Goal: Information Seeking & Learning: Understand process/instructions

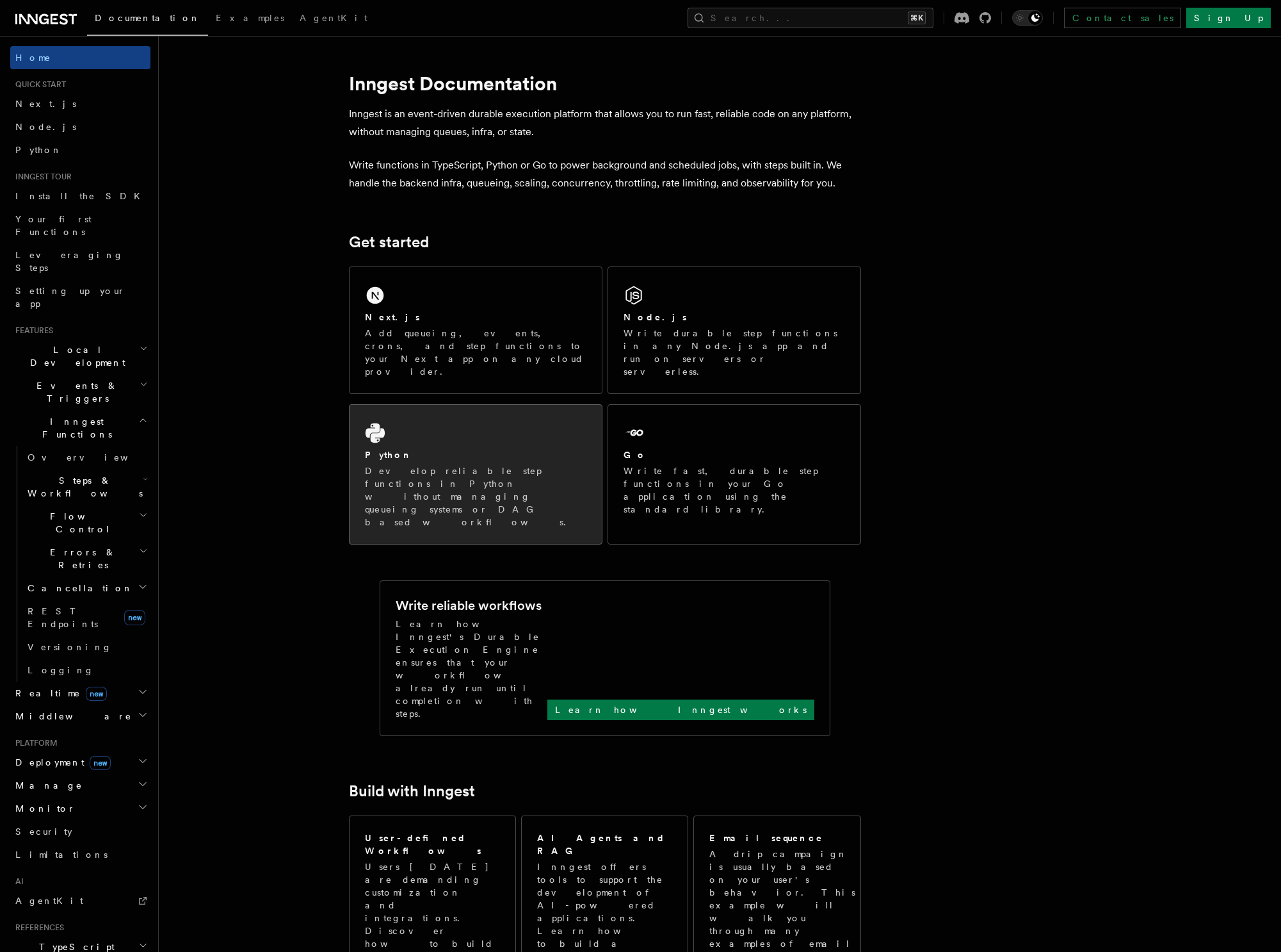
click at [403, 448] on div "Python" at bounding box center [476, 455] width 222 height 13
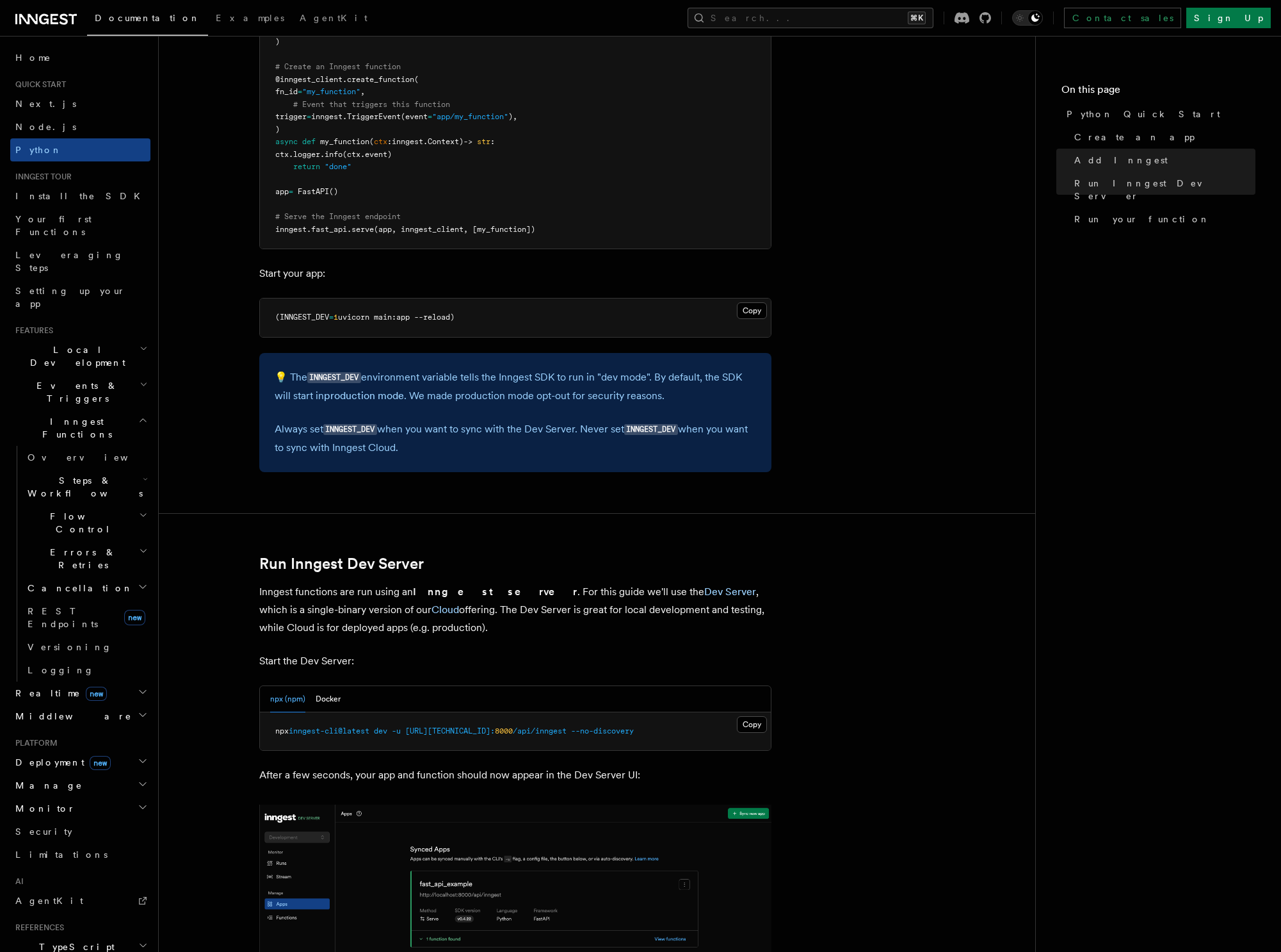
scroll to position [871, 0]
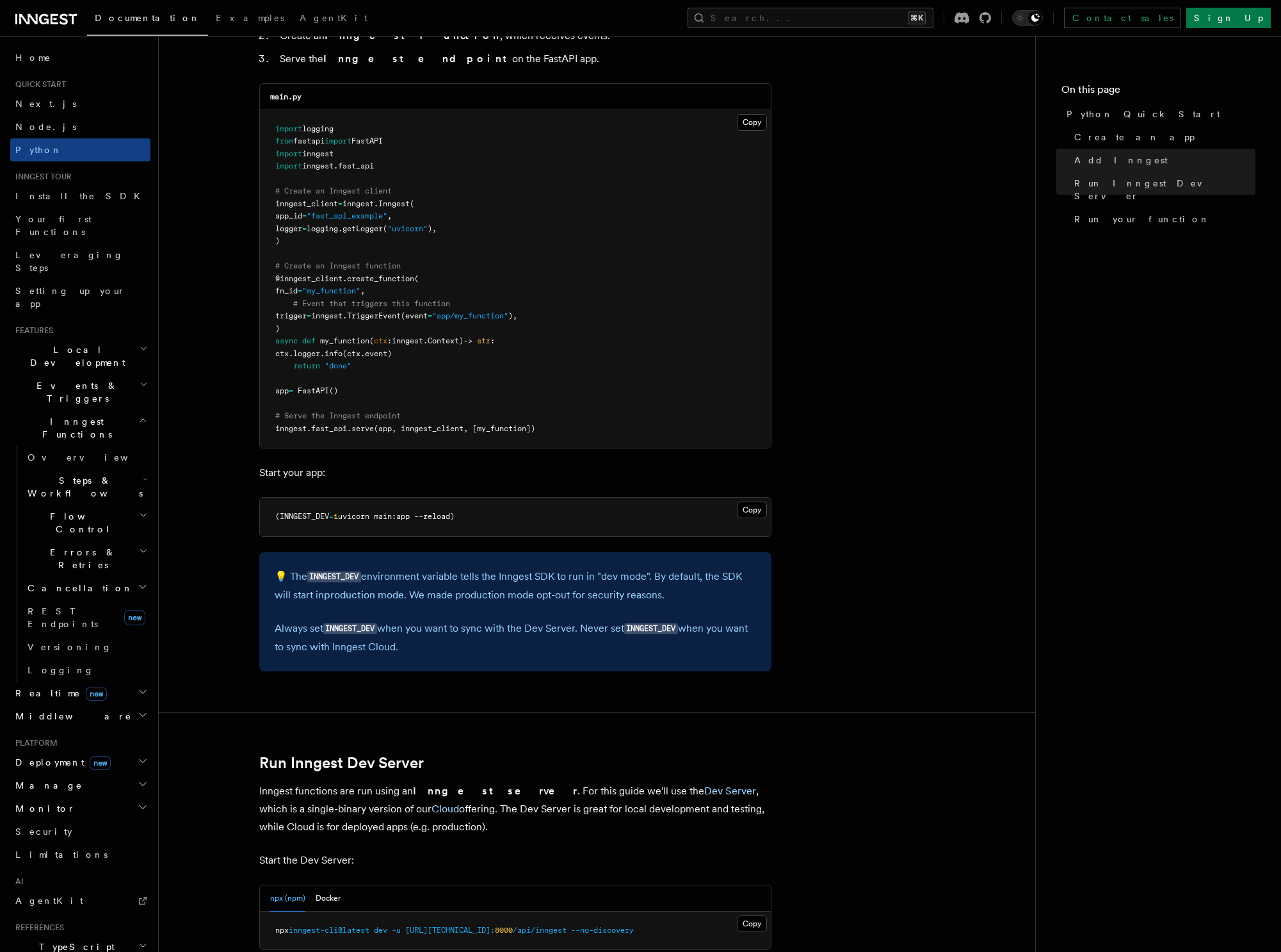
click at [402, 176] on pre "import logging from fastapi import FastAPI import inngest import inngest . fast…" at bounding box center [515, 279] width 511 height 338
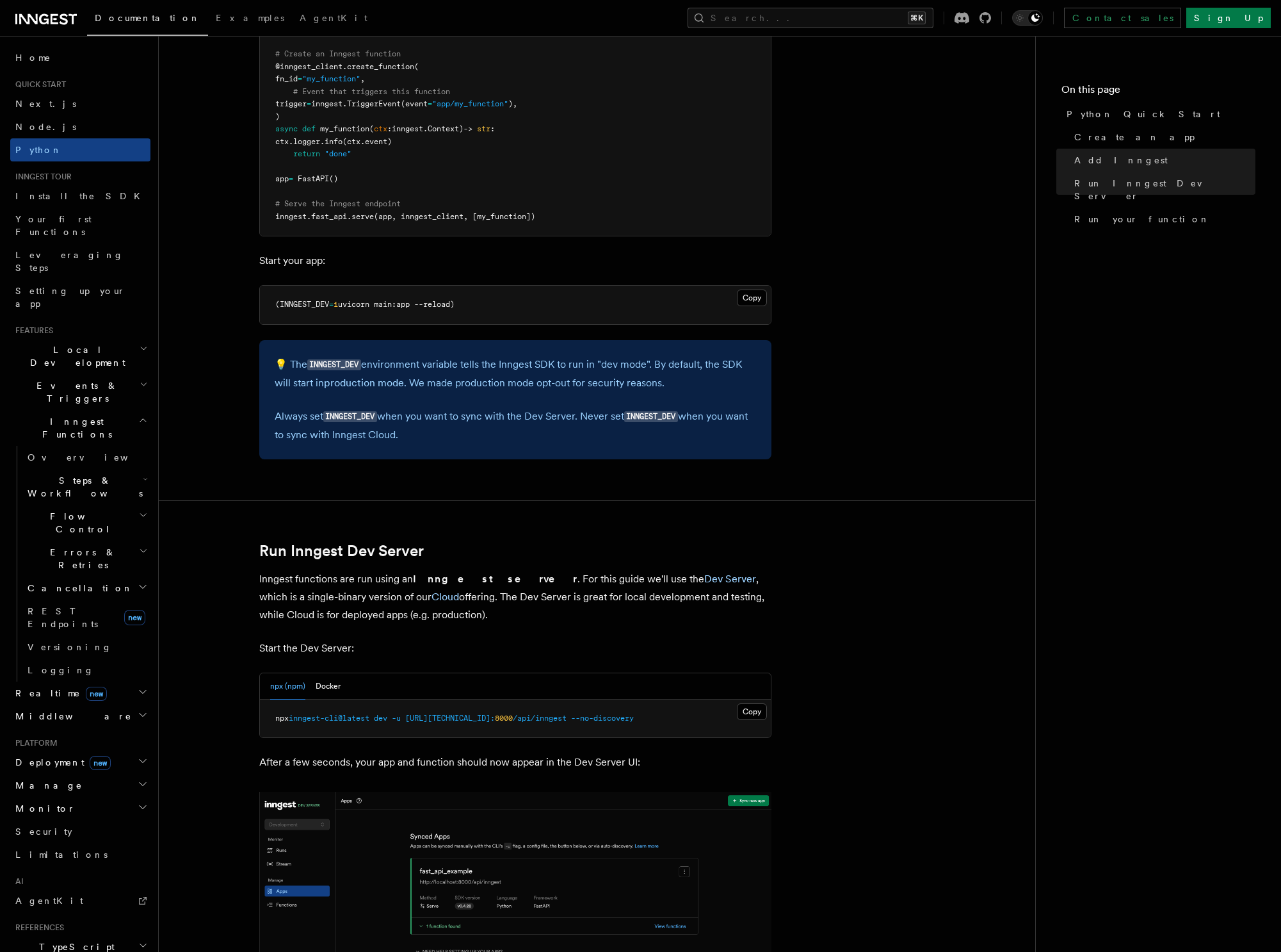
scroll to position [905, 0]
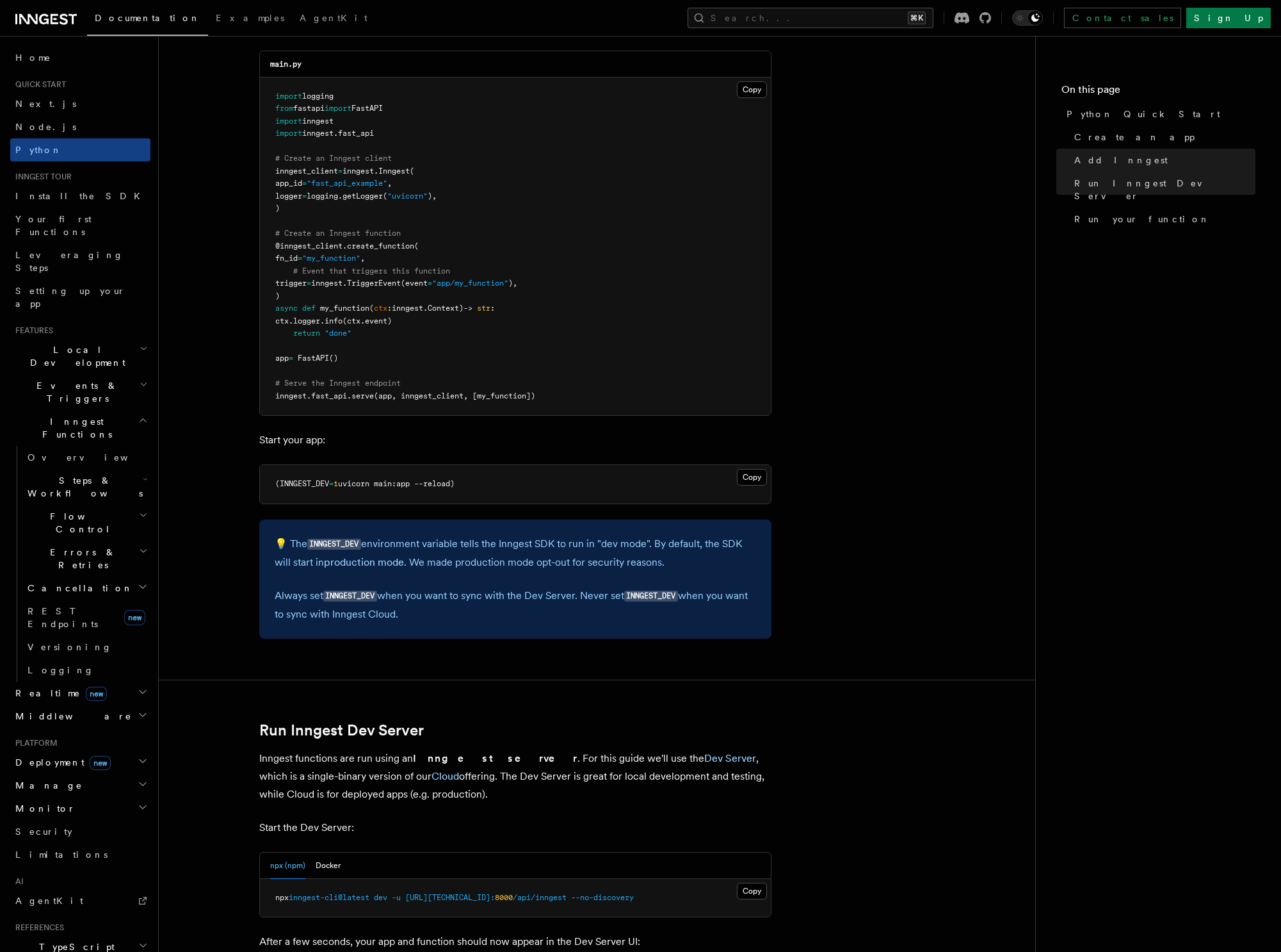
click at [386, 183] on span ""fast_api_example"" at bounding box center [347, 183] width 81 height 9
click at [424, 114] on pre "import logging from fastapi import FastAPI import inngest import inngest . fast…" at bounding box center [515, 247] width 511 height 338
drag, startPoint x: 361, startPoint y: 100, endPoint x: 276, endPoint y: 100, distance: 85.0
click at [276, 100] on pre "import logging from fastapi import FastAPI import inngest import inngest . fast…" at bounding box center [515, 247] width 511 height 338
copy span "import logging"
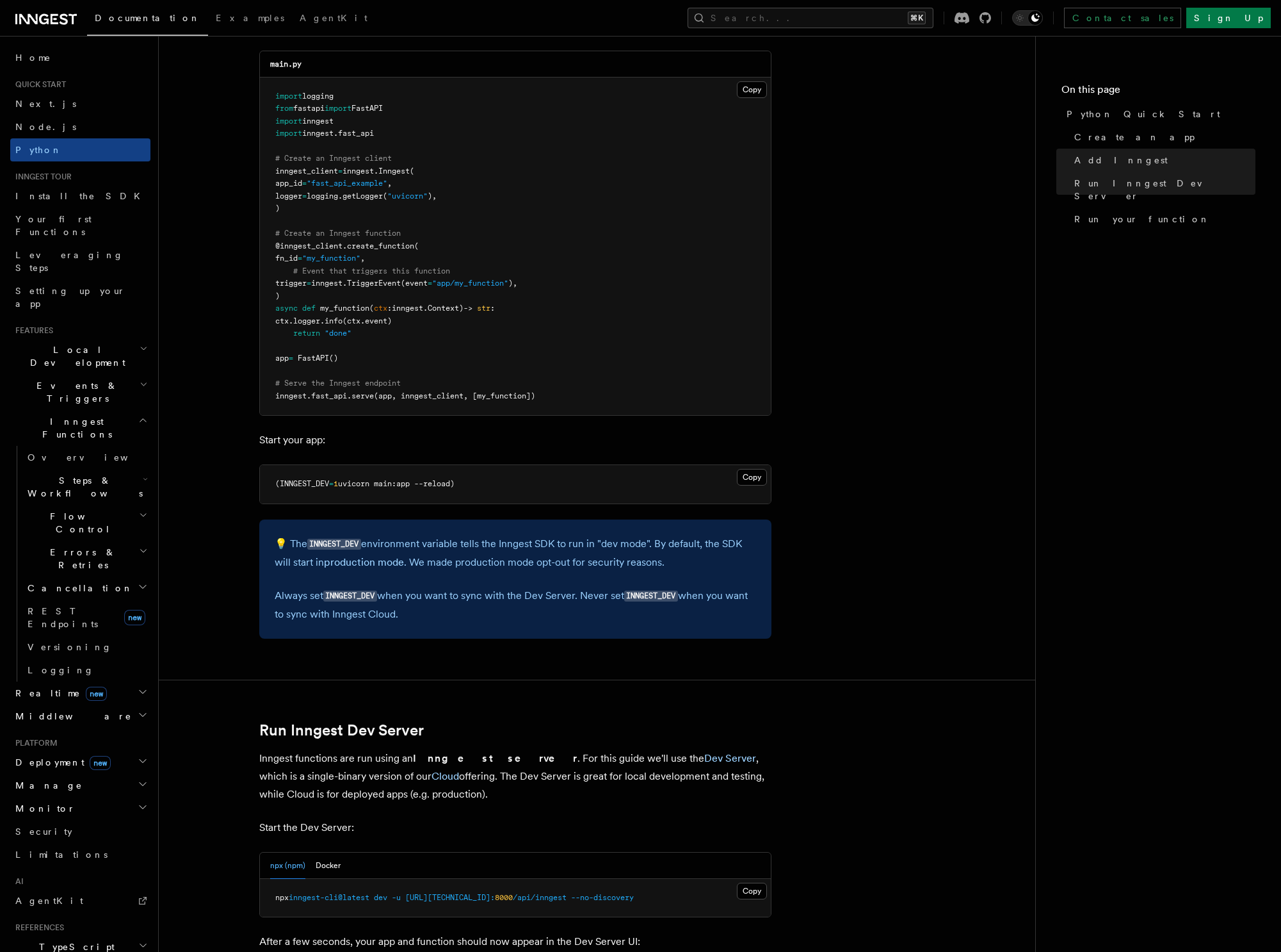
click at [440, 224] on pre "import logging from fastapi import FastAPI import inngest import inngest . fast…" at bounding box center [515, 247] width 511 height 338
drag, startPoint x: 292, startPoint y: 195, endPoint x: 471, endPoint y: 191, distance: 179.0
click at [471, 191] on pre "import logging from fastapi import FastAPI import inngest import inngest . fast…" at bounding box center [515, 247] width 511 height 338
copy span "logger = logging. getLogger ( "uvicorn" ),"
drag, startPoint x: 331, startPoint y: 295, endPoint x: 328, endPoint y: 303, distance: 8.5
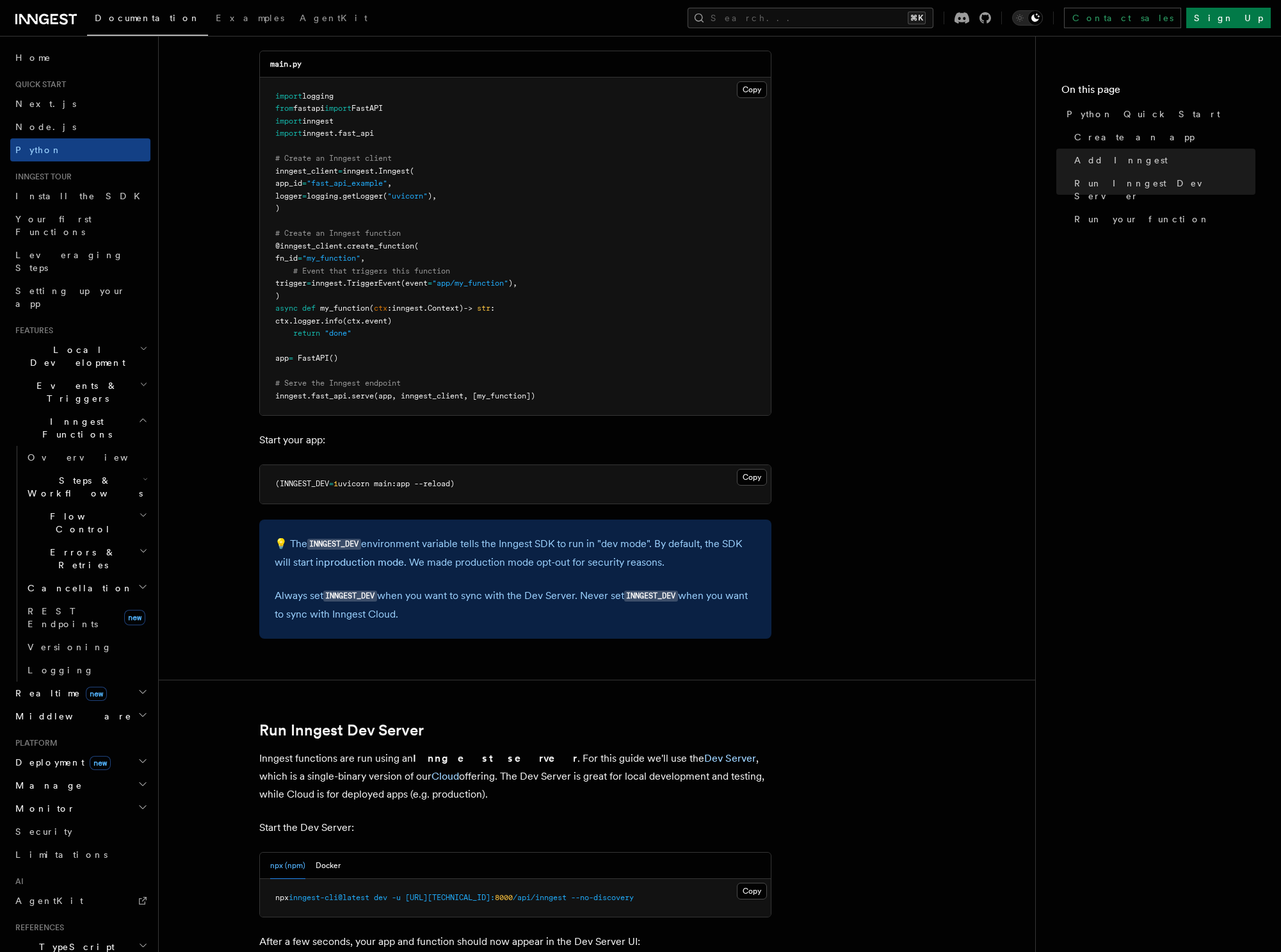
click at [331, 295] on pre "import logging from fastapi import FastAPI import inngest import inngest . fast…" at bounding box center [515, 247] width 511 height 338
click at [311, 336] on span "return" at bounding box center [307, 333] width 27 height 9
click at [361, 332] on pre "import logging from fastapi import FastAPI import inngest import inngest . fast…" at bounding box center [515, 247] width 511 height 338
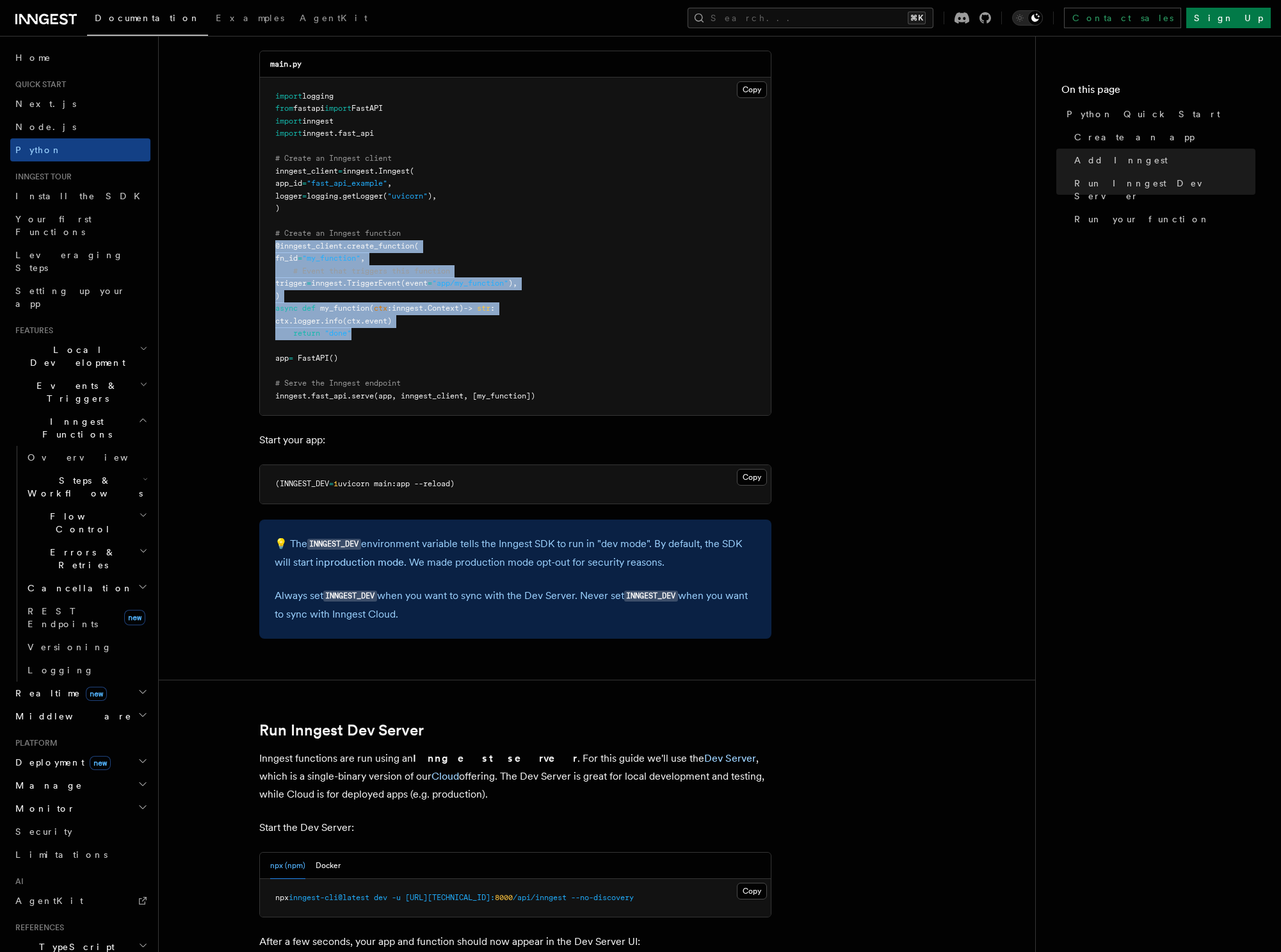
drag, startPoint x: 361, startPoint y: 335, endPoint x: 271, endPoint y: 242, distance: 129.4
click at [271, 242] on pre "import logging from fastapi import FastAPI import inngest import inngest . fast…" at bounding box center [515, 247] width 511 height 338
copy code "@inngest_client . create_function ( fn_id = "my_function" , # Event that trigge…"
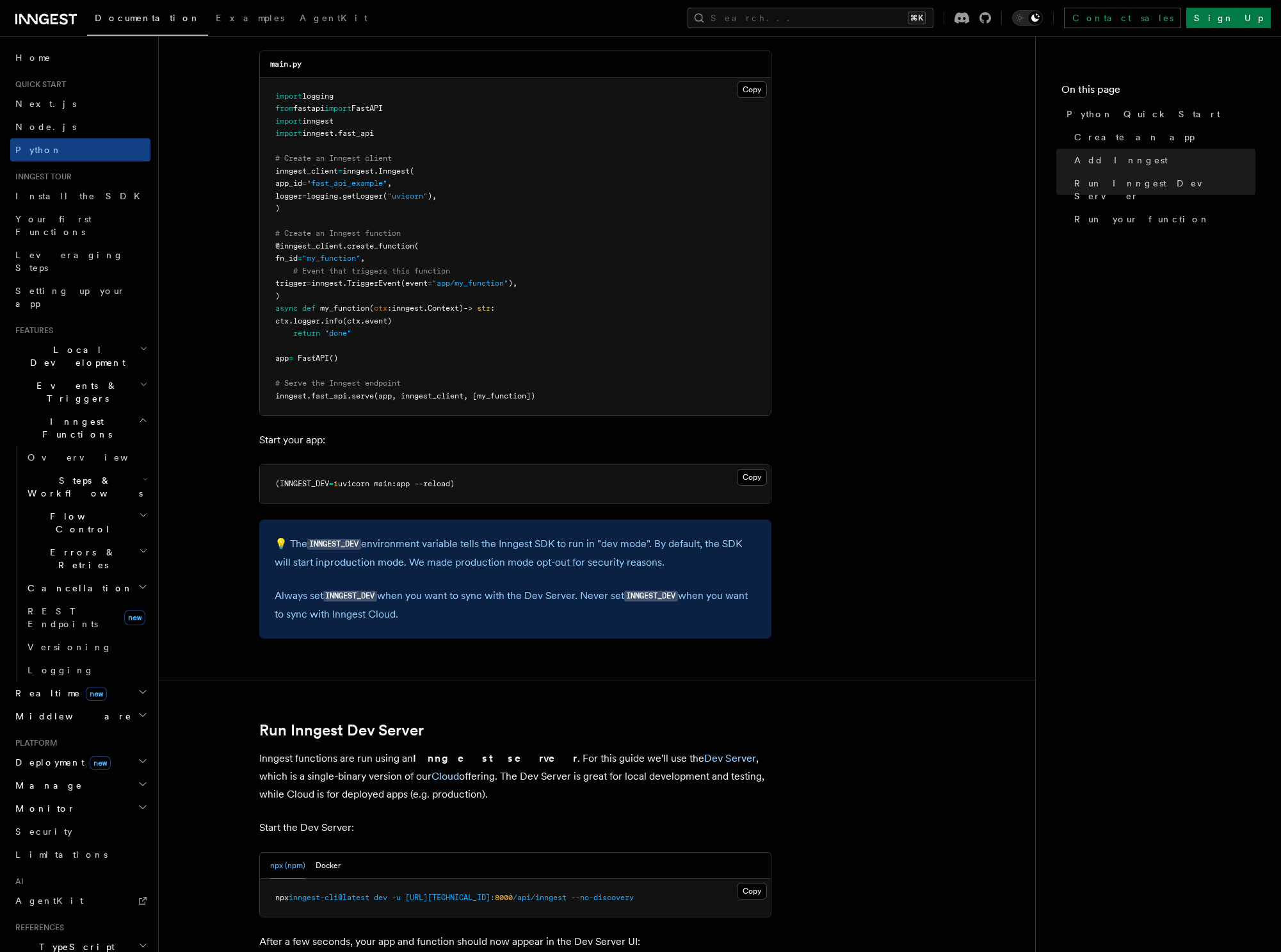
click at [461, 299] on pre "import logging from fastapi import FastAPI import inngest import inngest . fast…" at bounding box center [515, 247] width 511 height 338
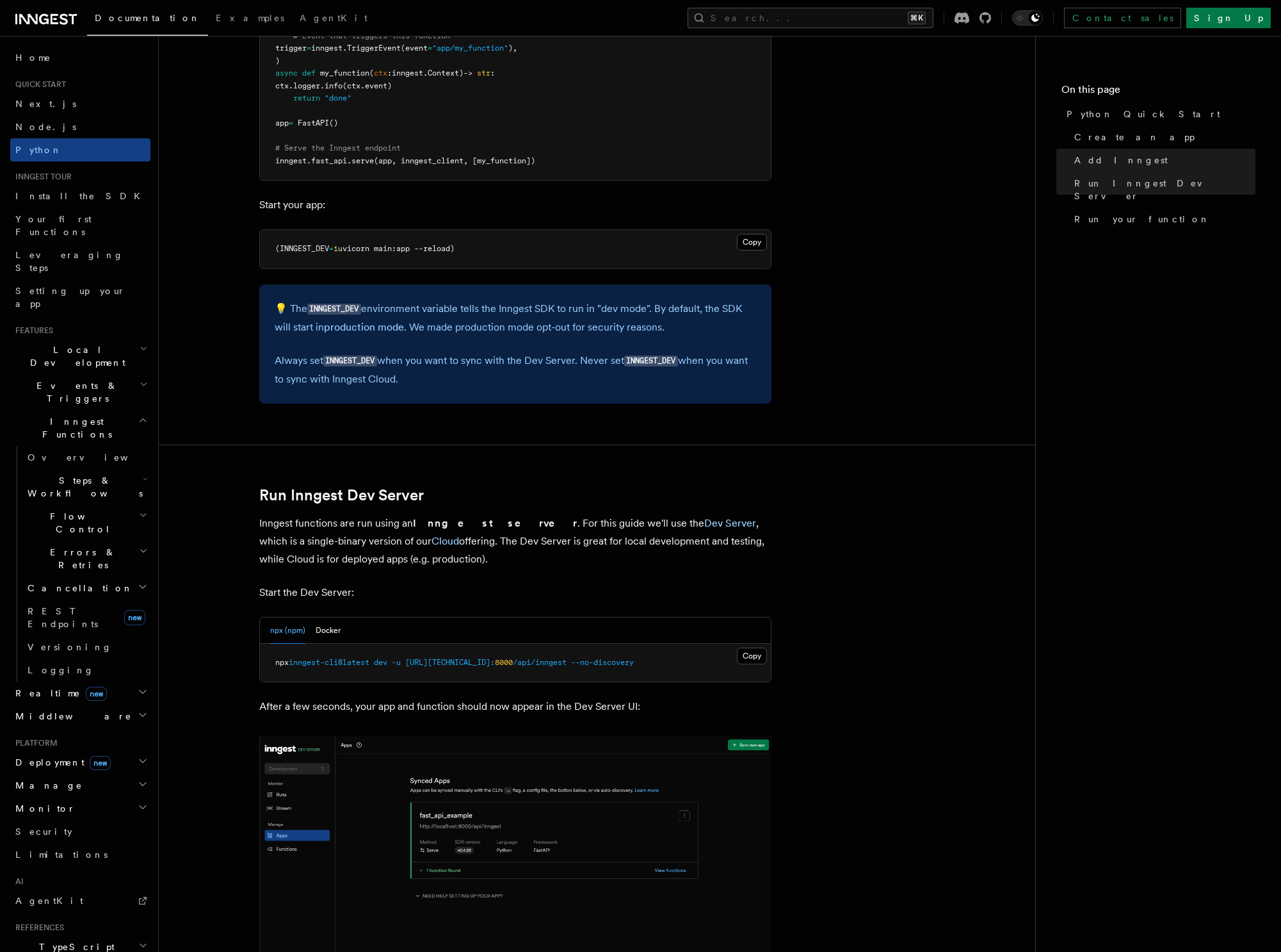
scroll to position [922, 0]
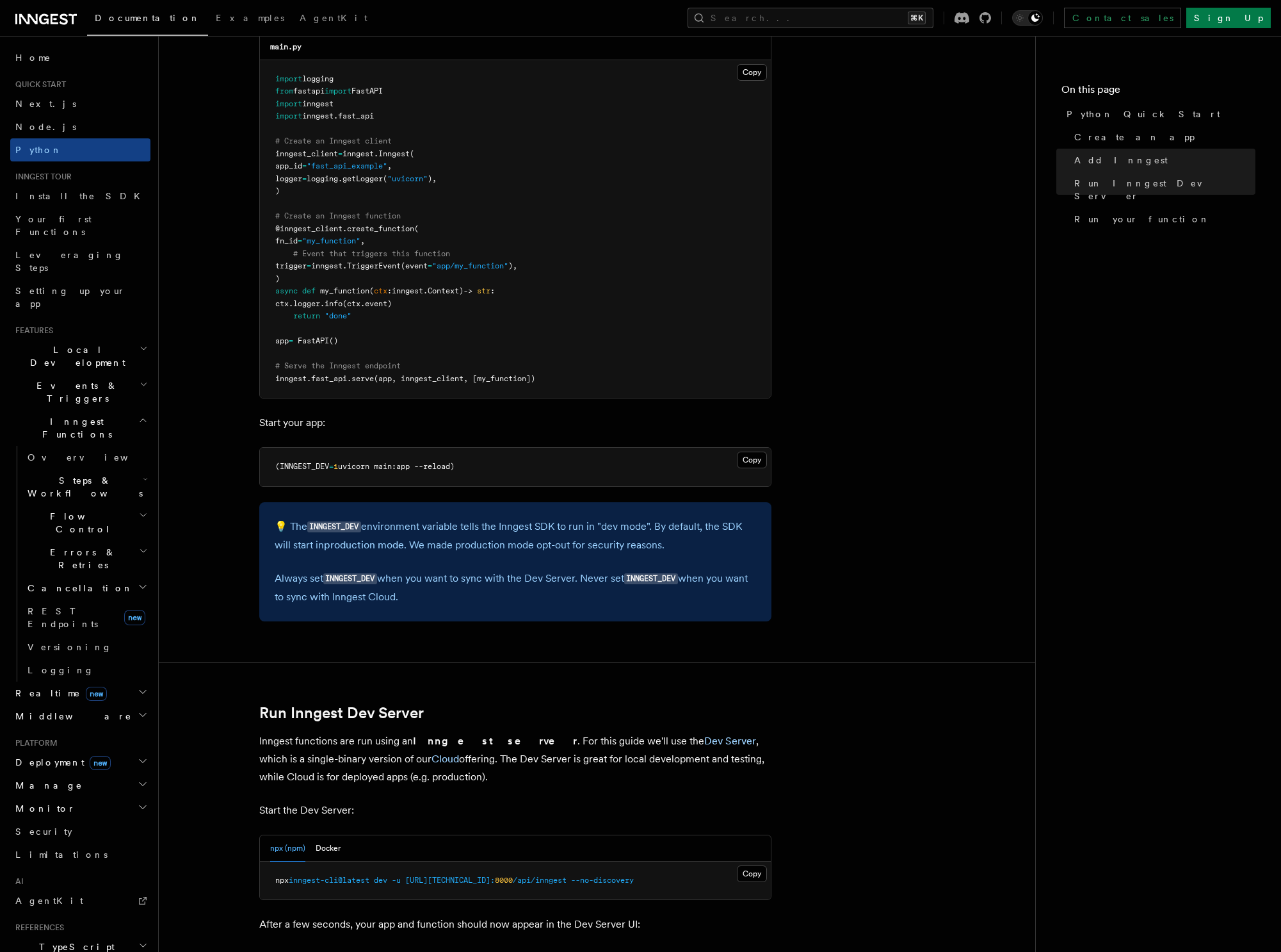
click at [305, 381] on span "inngest" at bounding box center [291, 378] width 31 height 9
drag, startPoint x: 278, startPoint y: 377, endPoint x: 546, endPoint y: 373, distance: 268.0
click at [546, 373] on pre "import logging from fastapi import FastAPI import inngest import inngest . fast…" at bounding box center [515, 229] width 511 height 338
click at [547, 373] on pre "import logging from fastapi import FastAPI import inngest import inngest . fast…" at bounding box center [515, 229] width 511 height 338
drag, startPoint x: 551, startPoint y: 377, endPoint x: 259, endPoint y: 379, distance: 292.0
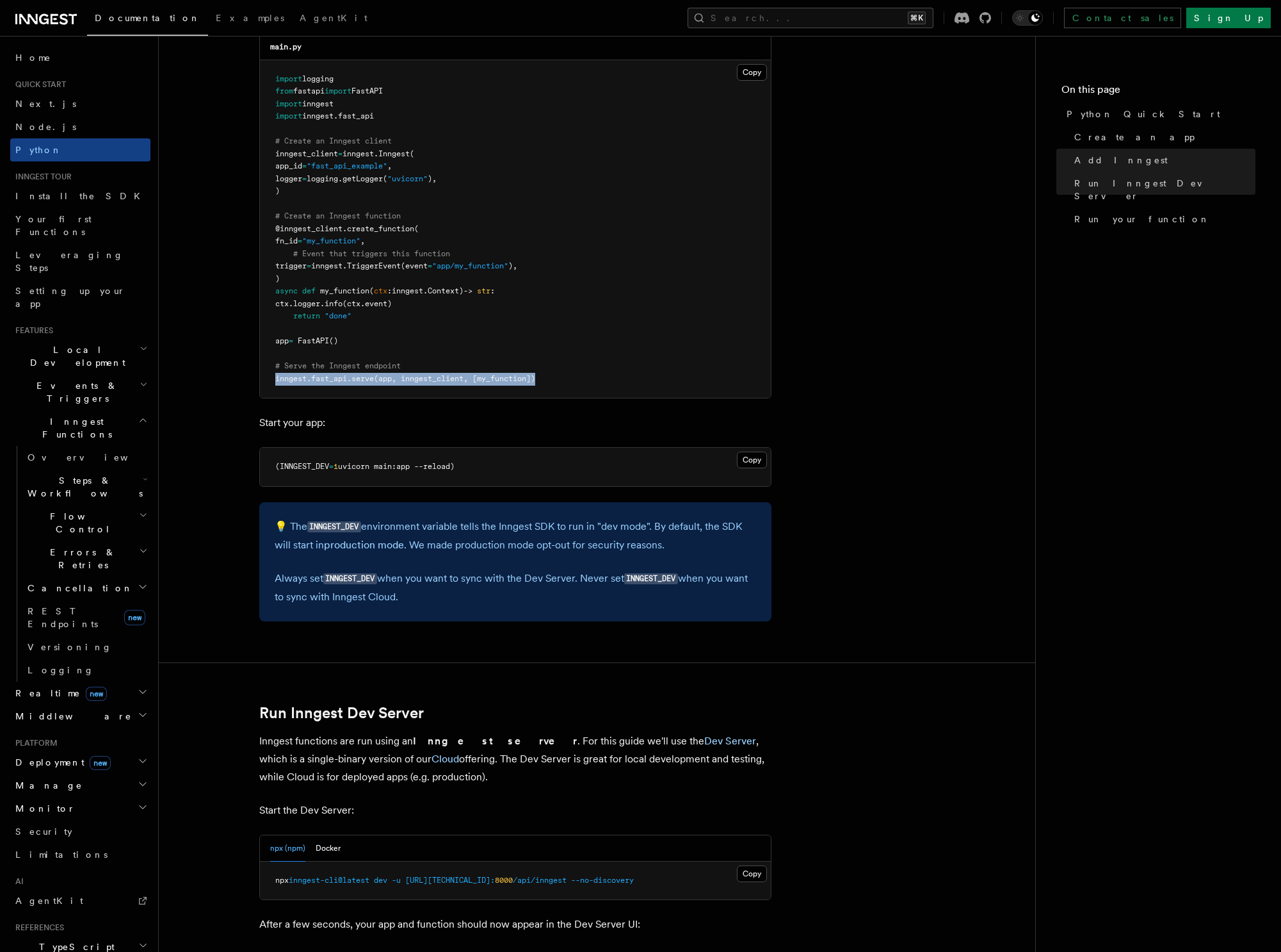
click at [260, 379] on pre "import logging from fastapi import FastAPI import inngest import inngest . fast…" at bounding box center [515, 229] width 511 height 338
copy span "inngest . fast_api . serve (app, inngest_client, [my_function])"
drag, startPoint x: 397, startPoint y: 112, endPoint x: 274, endPoint y: 114, distance: 123.0
click at [274, 114] on pre "import logging from fastapi import FastAPI import inngest import inngest . fast…" at bounding box center [515, 229] width 511 height 338
copy span "import inngest . fast_api"
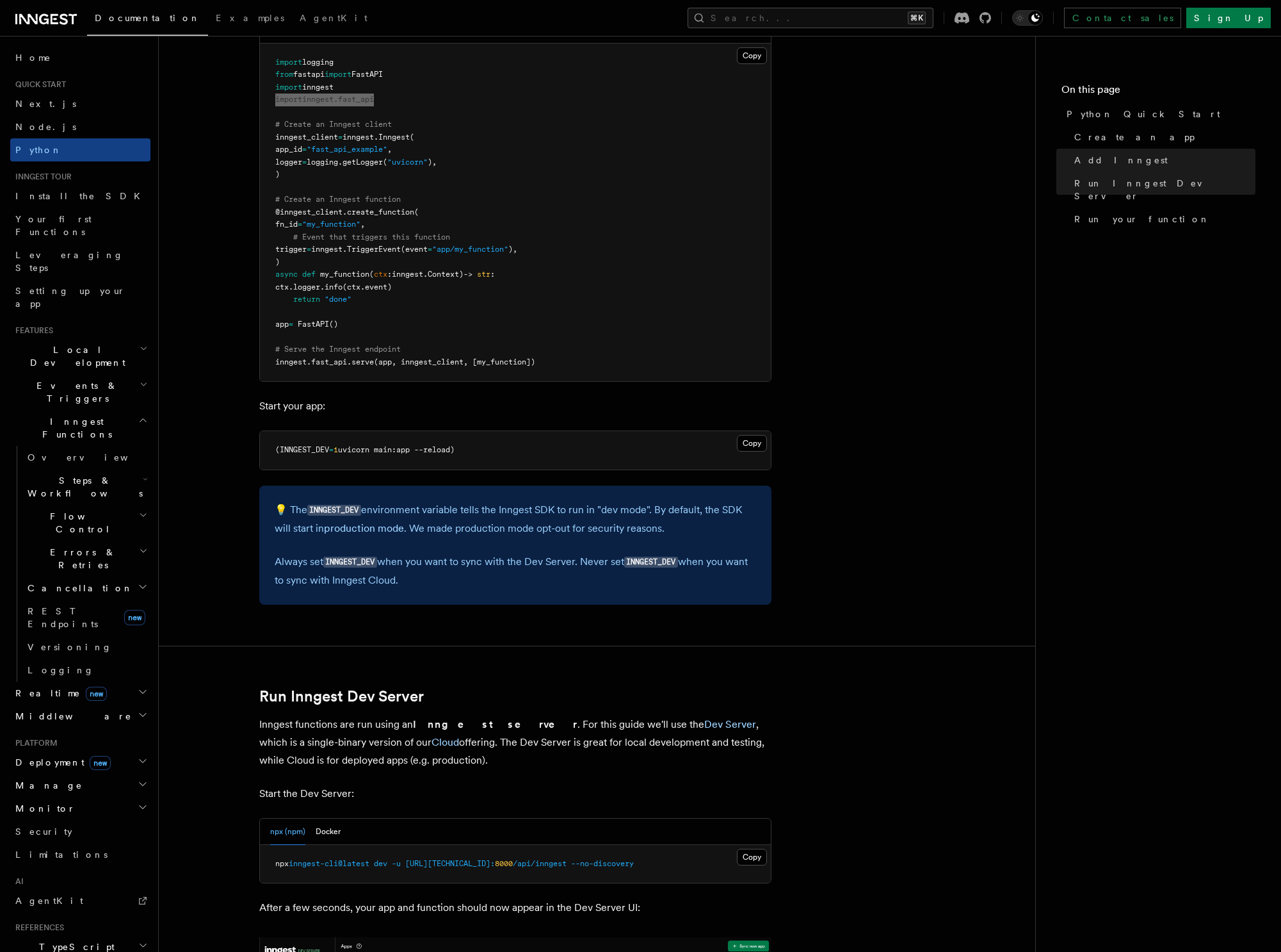
scroll to position [981, 0]
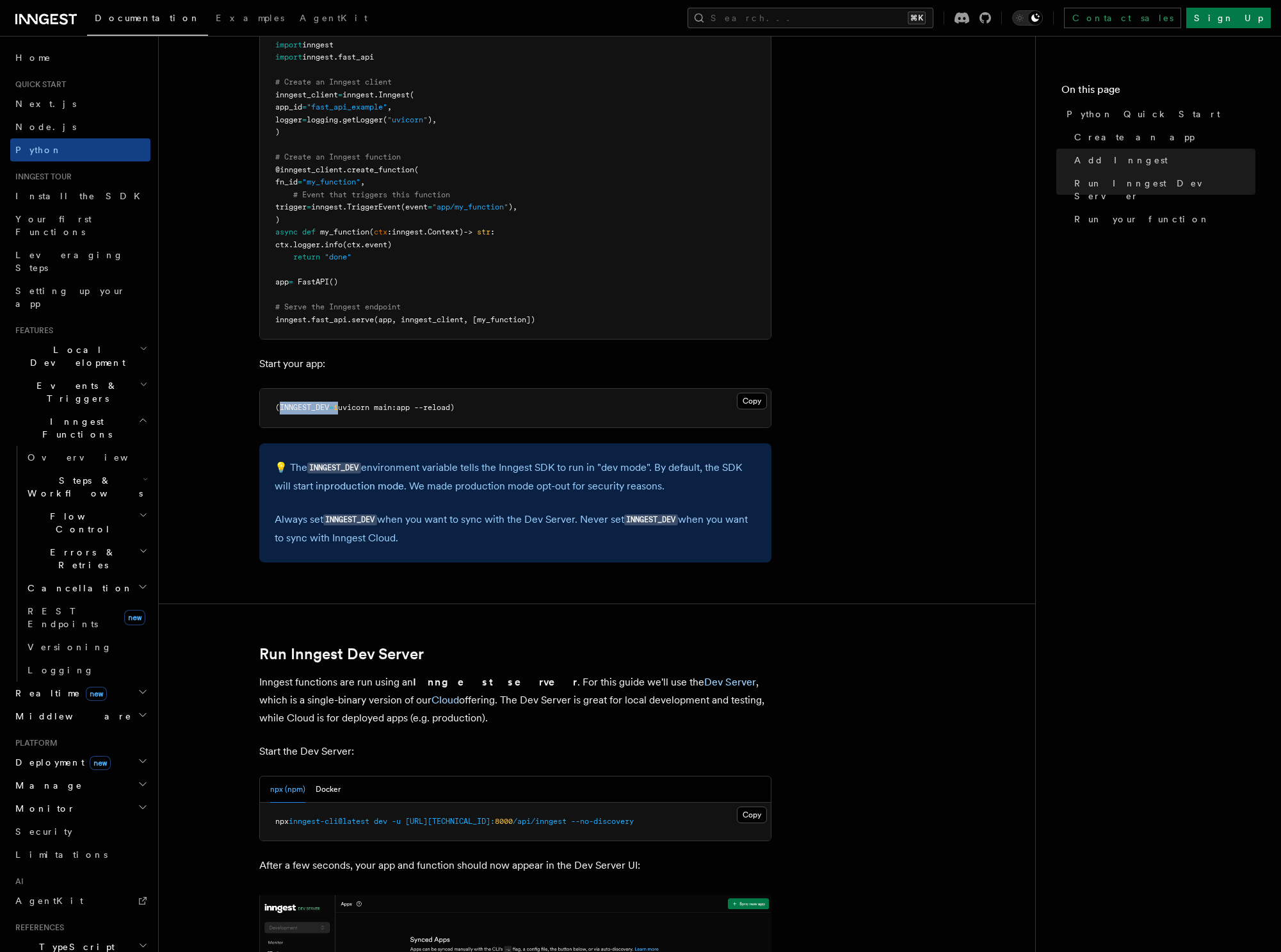
drag, startPoint x: 339, startPoint y: 410, endPoint x: 281, endPoint y: 405, distance: 58.2
click at [281, 405] on span "(INNGEST_DEV = 1 uvicorn main:app --reload)" at bounding box center [365, 407] width 179 height 9
copy span "INNGEST_DEV = 1"
